Goal: Transaction & Acquisition: Obtain resource

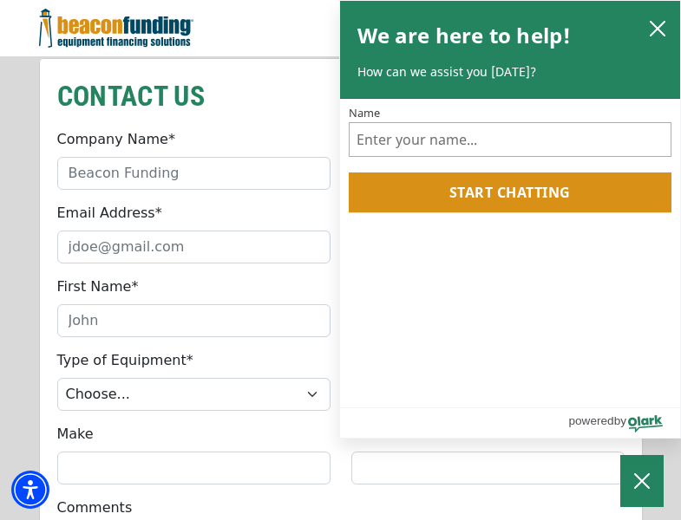
scroll to position [1474, 0]
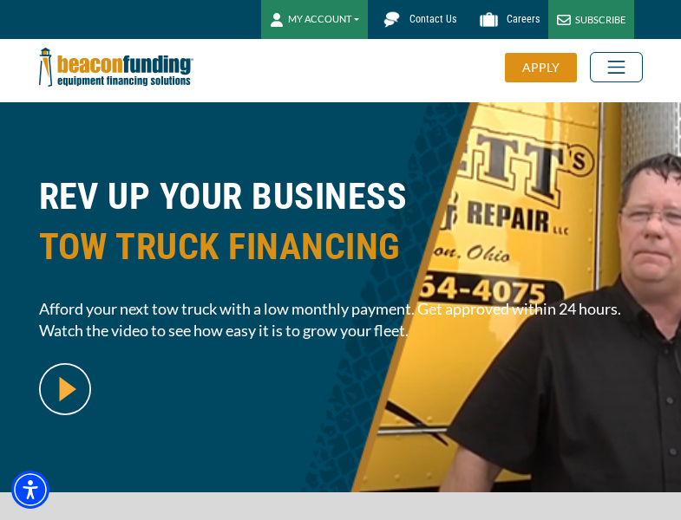
scroll to position [423, 0]
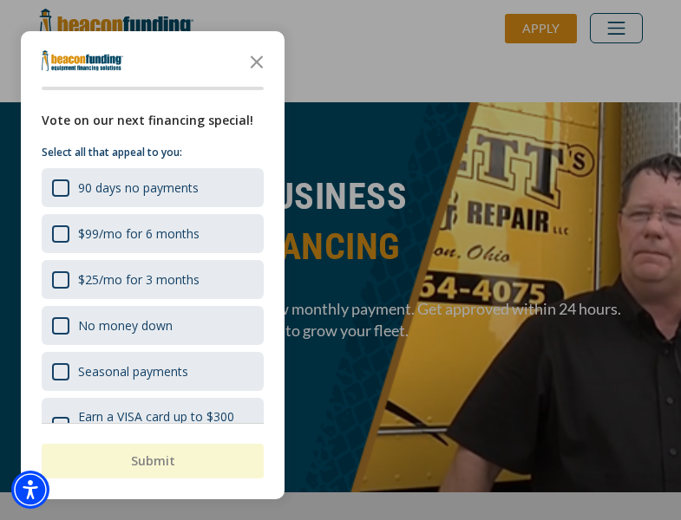
scroll to position [423, 0]
